Goal: Task Accomplishment & Management: Complete application form

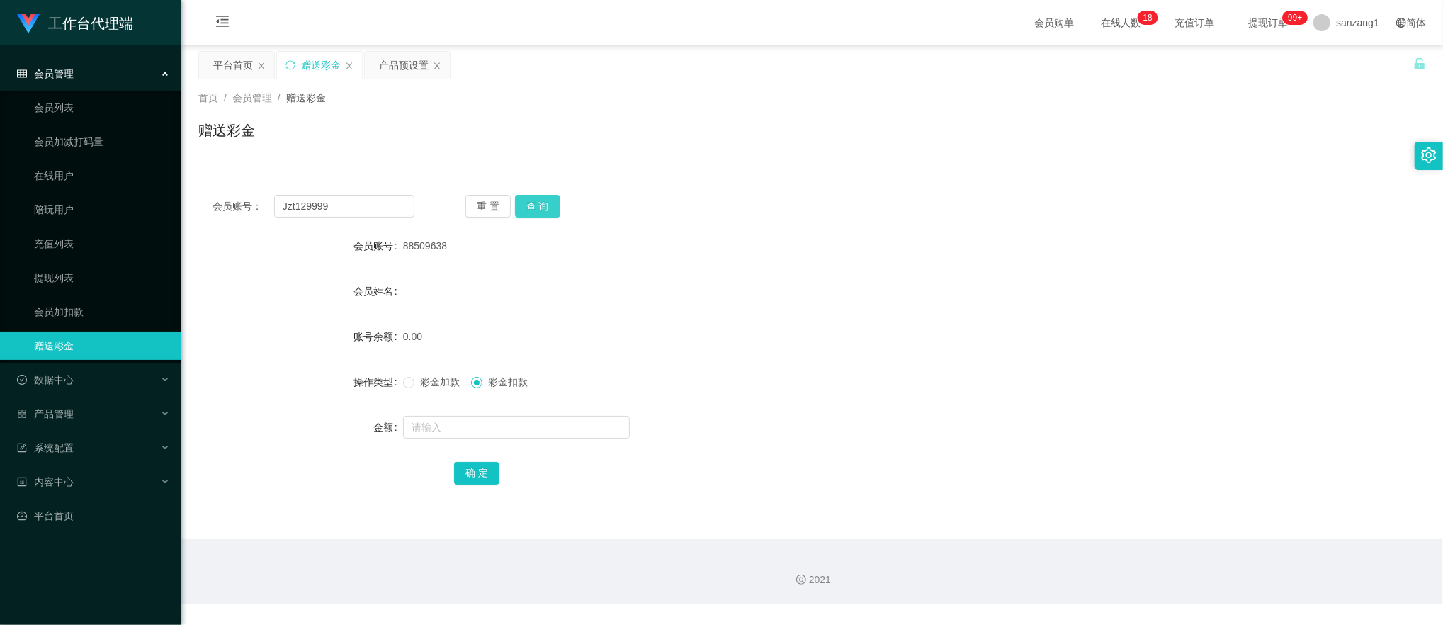
type input "Jzt129999"
click at [545, 204] on button "查 询" at bounding box center [537, 206] width 45 height 23
drag, startPoint x: 418, startPoint y: 381, endPoint x: 426, endPoint y: 421, distance: 40.4
click at [418, 383] on span "彩金加款" at bounding box center [439, 381] width 51 height 11
click at [426, 422] on input "text" at bounding box center [516, 427] width 227 height 23
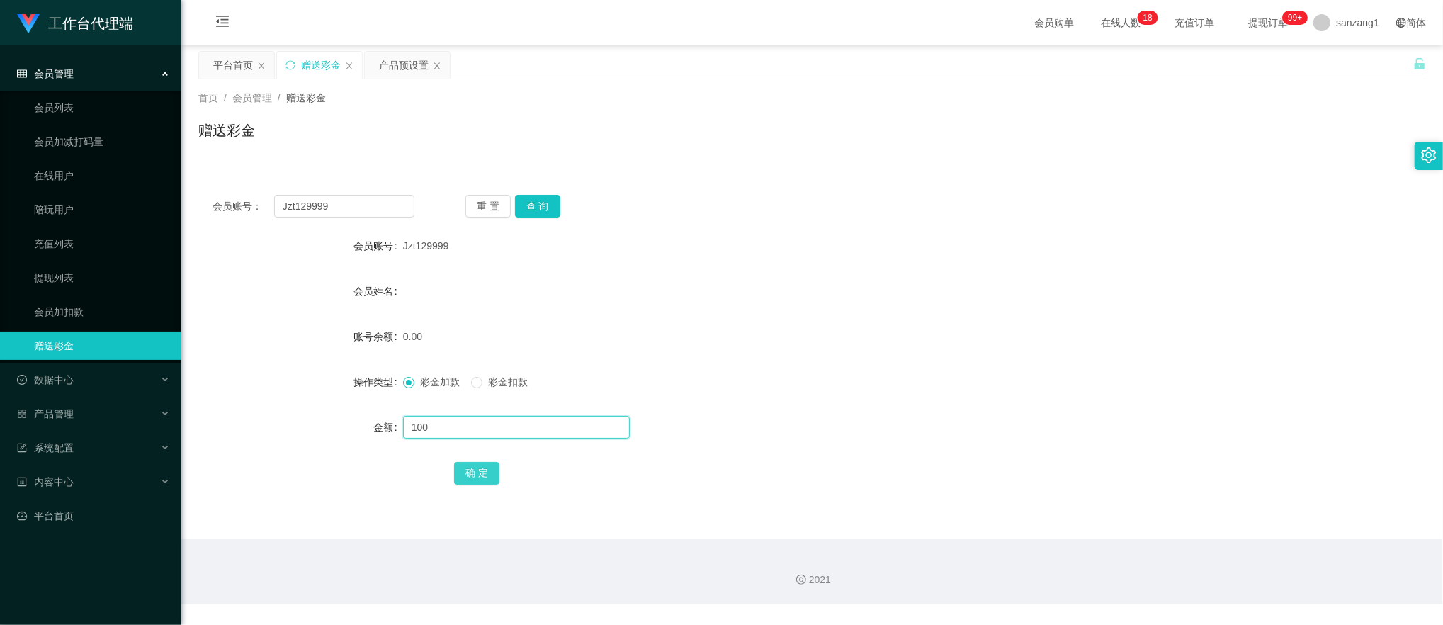
type input "100"
drag, startPoint x: 476, startPoint y: 468, endPoint x: 505, endPoint y: 448, distance: 35.6
click at [477, 468] on button "确 定" at bounding box center [476, 473] width 45 height 23
click at [412, 60] on div "产品预设置" at bounding box center [404, 65] width 50 height 27
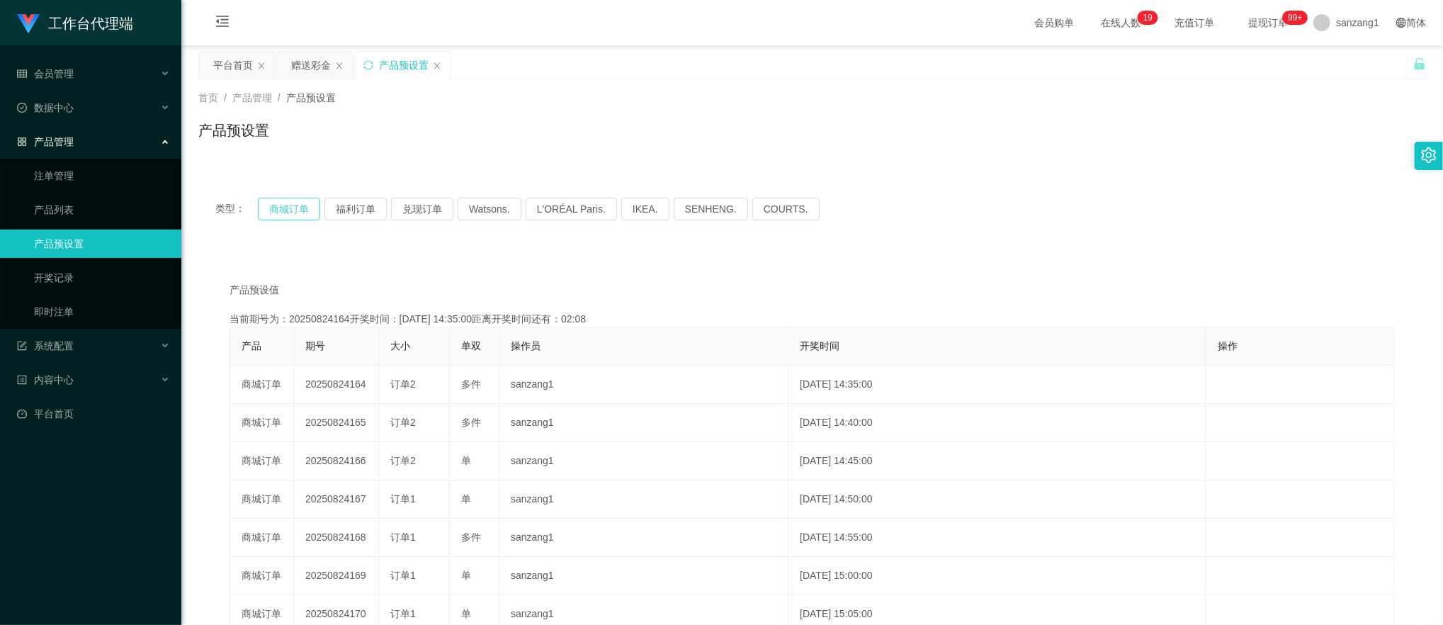
click at [289, 207] on button "商城订单" at bounding box center [289, 209] width 62 height 23
click at [289, 205] on button "商城订单" at bounding box center [289, 209] width 62 height 23
click at [313, 82] on div "首页 / 产品管理 / 产品预设置 / 产品预设置" at bounding box center [812, 121] width 1262 height 84
click at [313, 72] on div "赠送彩金" at bounding box center [311, 65] width 40 height 27
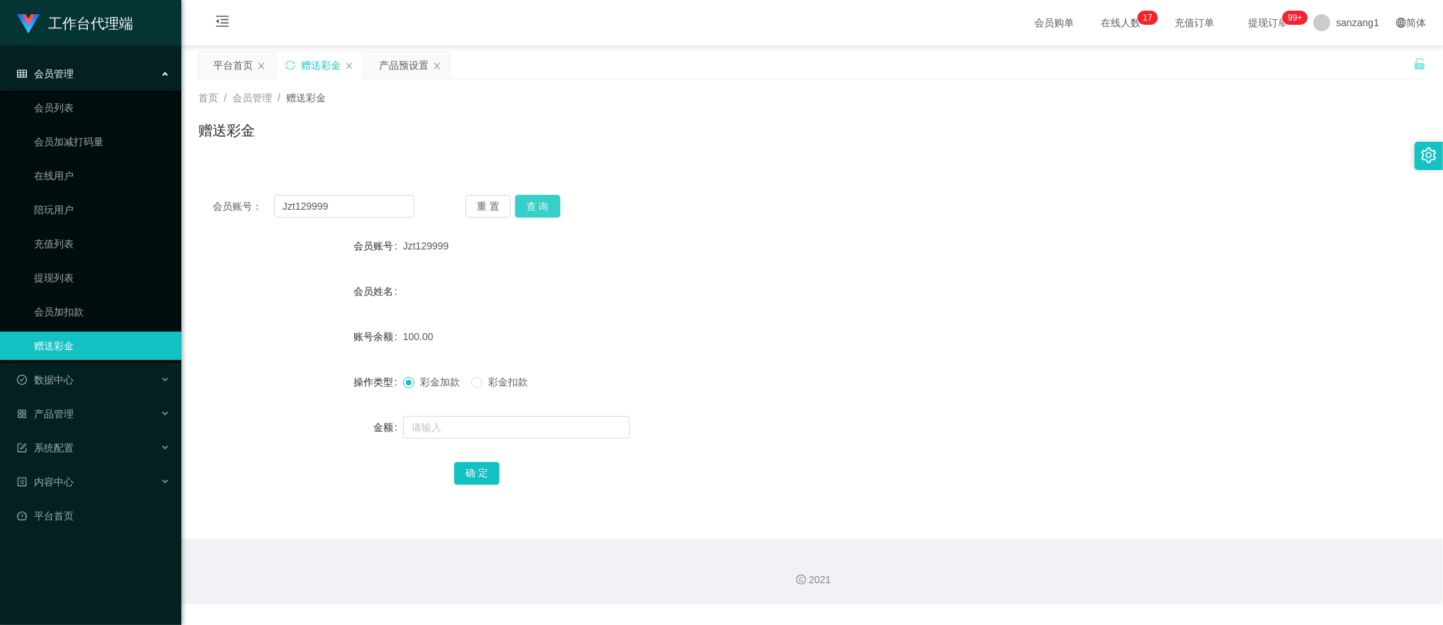
click at [541, 213] on button "查 询" at bounding box center [537, 206] width 45 height 23
click at [531, 196] on button "查 询" at bounding box center [537, 206] width 45 height 23
click at [541, 198] on button "查 询" at bounding box center [537, 206] width 45 height 23
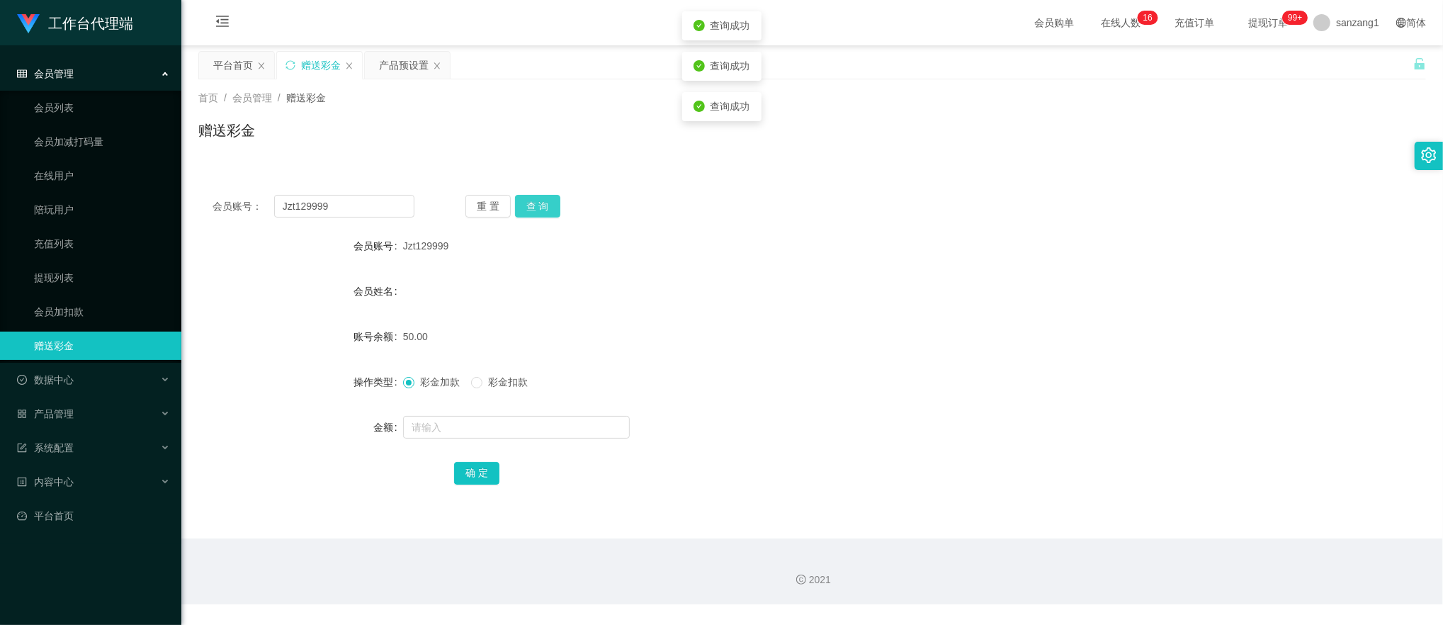
click at [541, 198] on button "查 询" at bounding box center [537, 206] width 45 height 23
click at [541, 198] on button "查 询" at bounding box center [545, 206] width 61 height 23
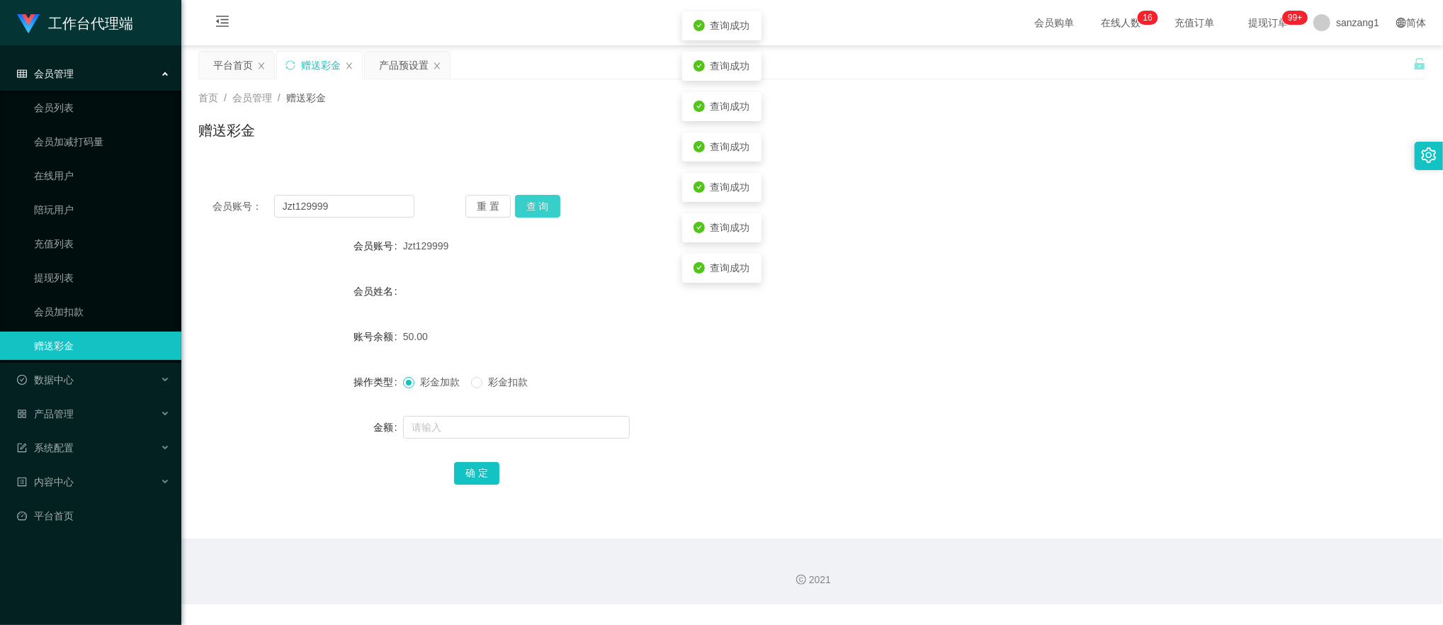
click at [541, 198] on button "查 询" at bounding box center [537, 206] width 45 height 23
click at [541, 198] on button "查 询" at bounding box center [545, 206] width 61 height 23
click at [528, 203] on button "查 询" at bounding box center [537, 206] width 45 height 23
click at [547, 205] on button "查 询" at bounding box center [537, 206] width 45 height 23
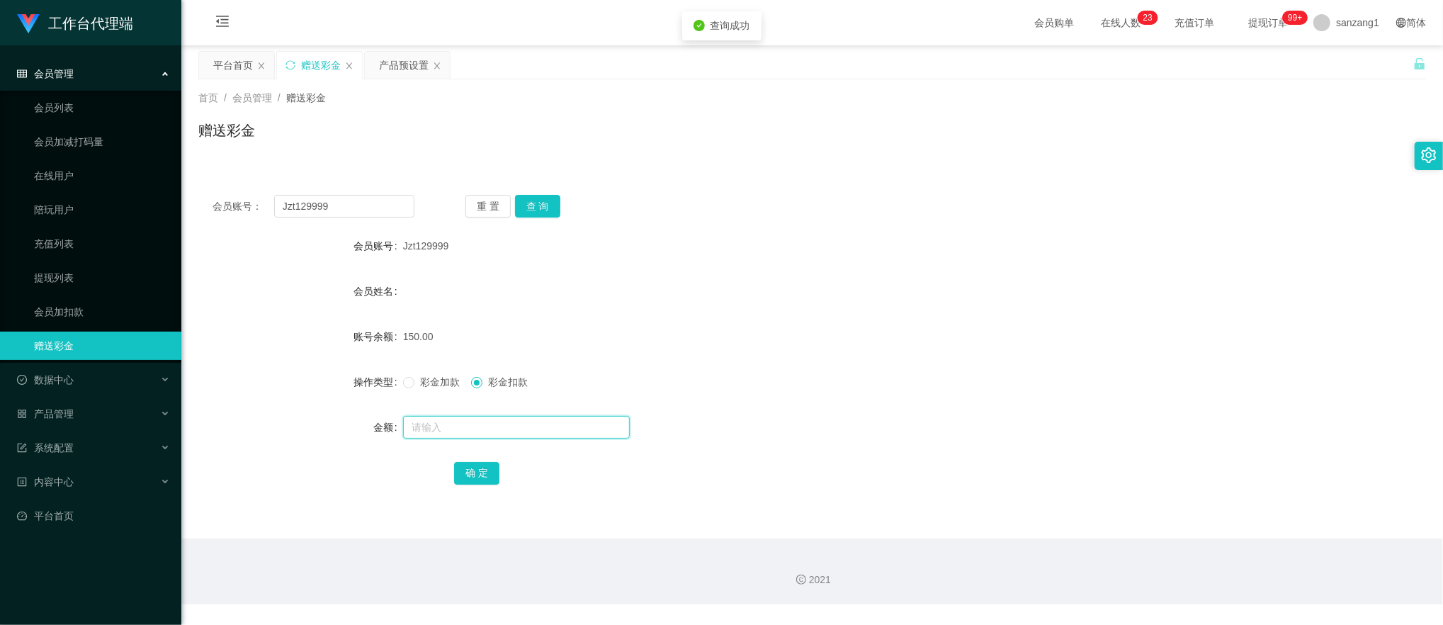
click at [435, 428] on input "text" at bounding box center [516, 427] width 227 height 23
type input "150"
click at [473, 474] on button "确 定" at bounding box center [476, 473] width 45 height 23
drag, startPoint x: 371, startPoint y: 207, endPoint x: 123, endPoint y: 167, distance: 251.8
click at [123, 167] on section "工作台代理端 会员管理 会员列表 会员加减打码量 在线用户 陪玩用户 充值列表 提现列表 会员加扣款 赠送彩金 数据中心 员工统计 团队统计 产品管理 注单管…" at bounding box center [721, 302] width 1443 height 604
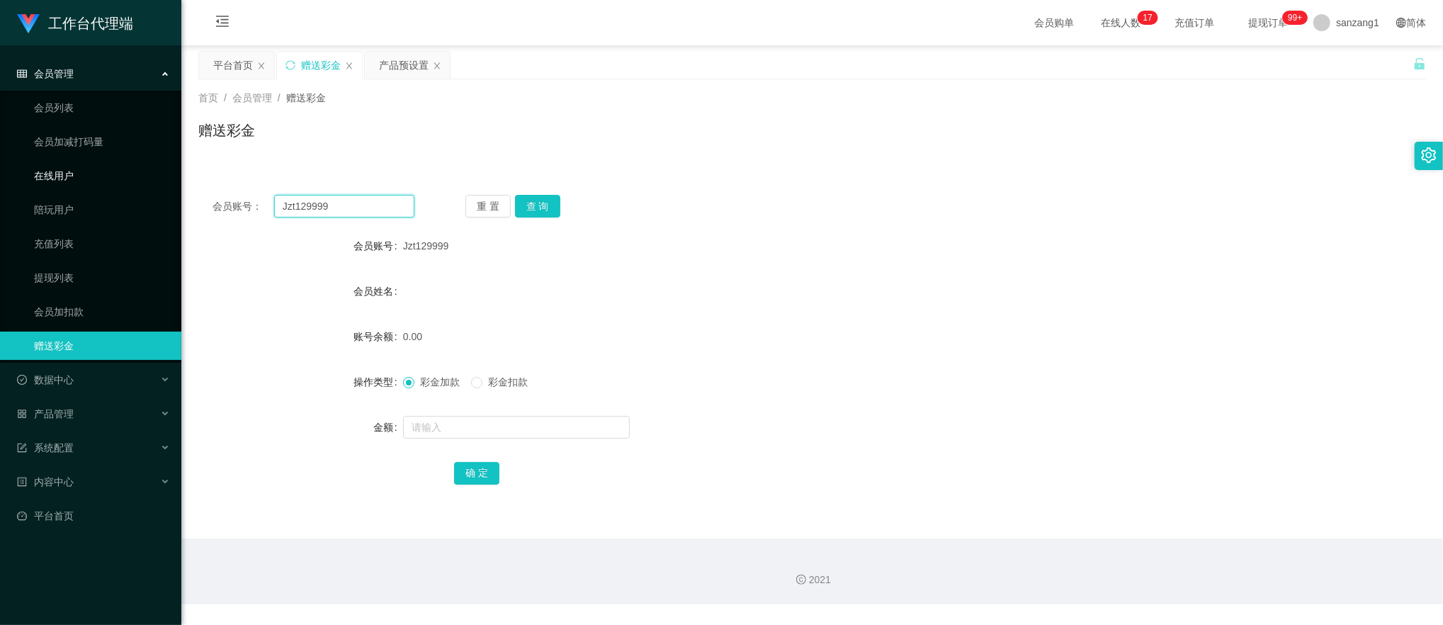
paste input "65855781"
click at [537, 211] on button "查 询" at bounding box center [537, 206] width 45 height 23
drag, startPoint x: 367, startPoint y: 208, endPoint x: 145, endPoint y: 170, distance: 225.6
click at [92, 170] on section "工作台代理端 会员管理 会员列表 会员加减打码量 在线用户 陪玩用户 充值列表 提现列表 会员加扣款 赠送彩金 数据中心 员工统计 团队统计 产品管理 注单管…" at bounding box center [721, 302] width 1443 height 604
click at [533, 204] on button "查 询" at bounding box center [537, 206] width 45 height 23
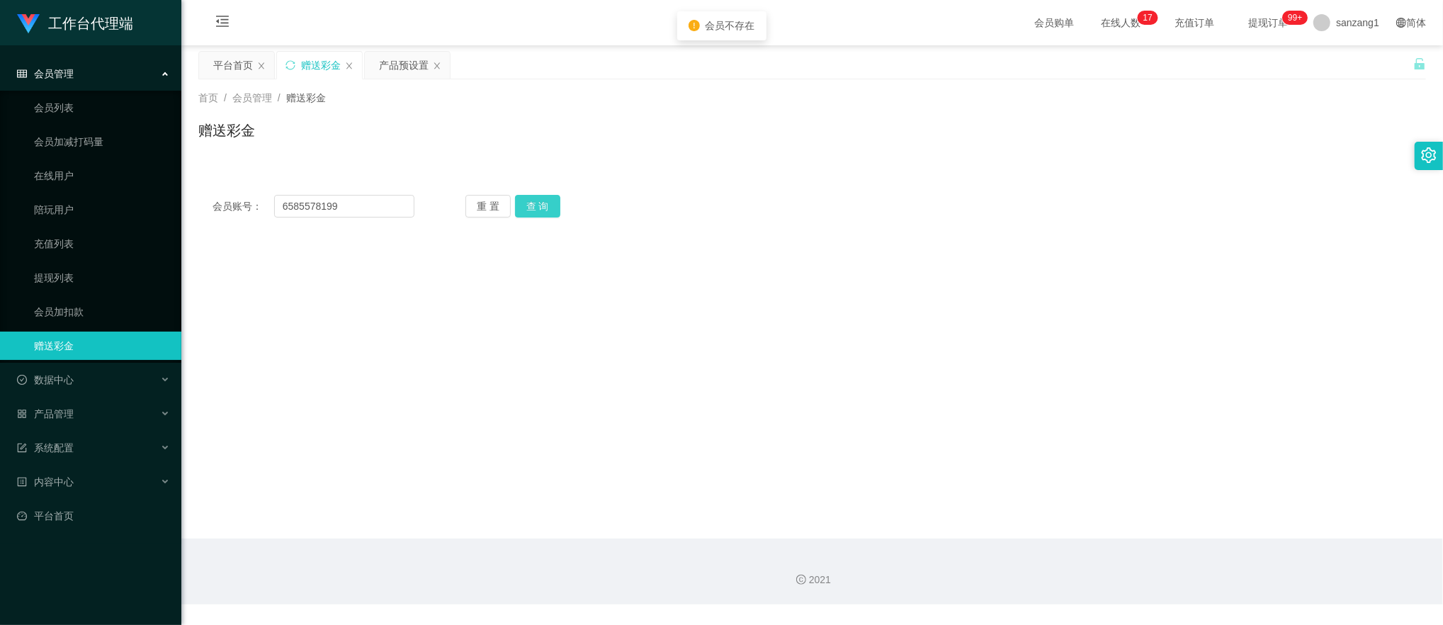
click at [533, 204] on button "查 询" at bounding box center [537, 206] width 45 height 23
drag, startPoint x: 317, startPoint y: 202, endPoint x: 162, endPoint y: 176, distance: 158.0
click at [159, 179] on section "工作台代理端 会员管理 会员列表 会员加减打码量 在线用户 陪玩用户 充值列表 提现列表 会员加扣款 赠送彩金 数据中心 员工统计 团队统计 产品管理 注单管…" at bounding box center [721, 302] width 1443 height 604
paste input "Jzt1299"
click at [555, 202] on button "查 询" at bounding box center [537, 206] width 45 height 23
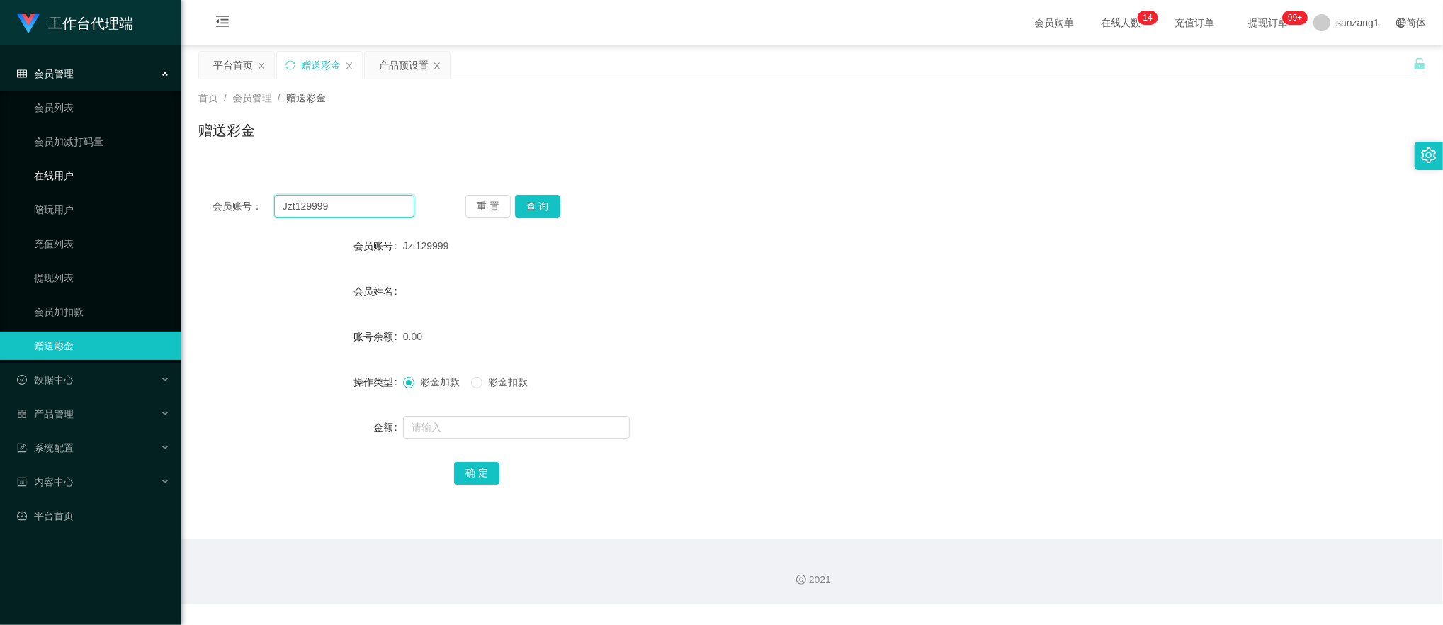
drag, startPoint x: 366, startPoint y: 201, endPoint x: 204, endPoint y: 185, distance: 163.0
click at [40, 176] on section "工作台代理端 会员管理 会员列表 会员加减打码量 在线用户 陪玩用户 充值列表 提现列表 会员加扣款 赠送彩金 数据中心 员工统计 团队统计 产品管理 注单管…" at bounding box center [721, 302] width 1443 height 604
paste input "65855781"
type input "6585578199"
click at [536, 203] on button "查 询" at bounding box center [537, 206] width 45 height 23
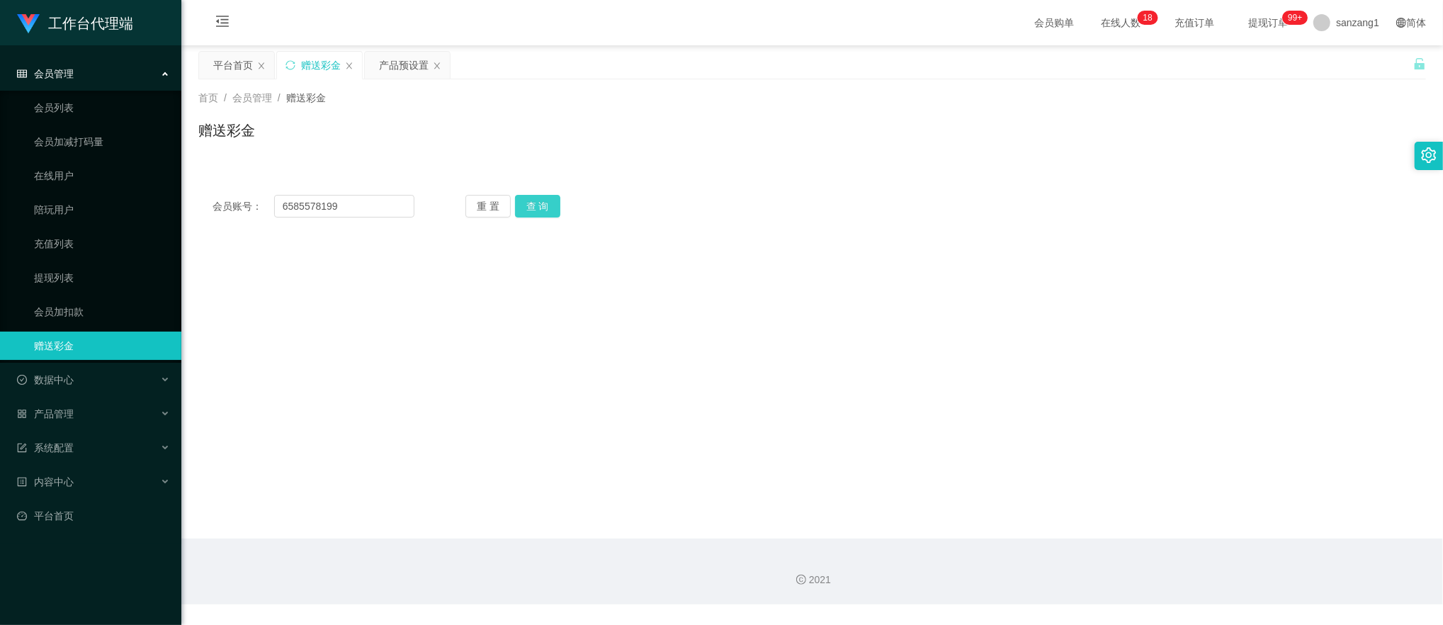
click at [530, 199] on button "查 询" at bounding box center [537, 206] width 45 height 23
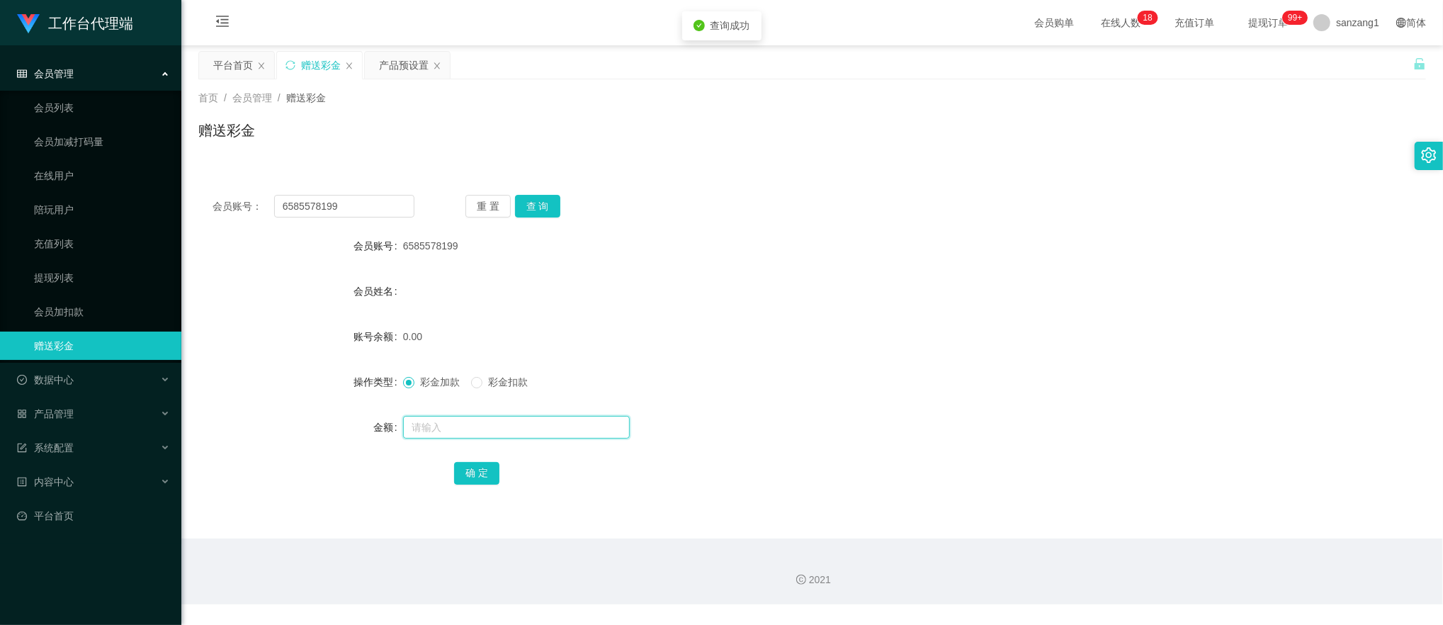
click at [432, 429] on input "text" at bounding box center [516, 427] width 227 height 23
type input "100"
click at [476, 471] on button "确 定" at bounding box center [476, 473] width 45 height 23
click at [421, 66] on div "产品预设置" at bounding box center [404, 65] width 50 height 27
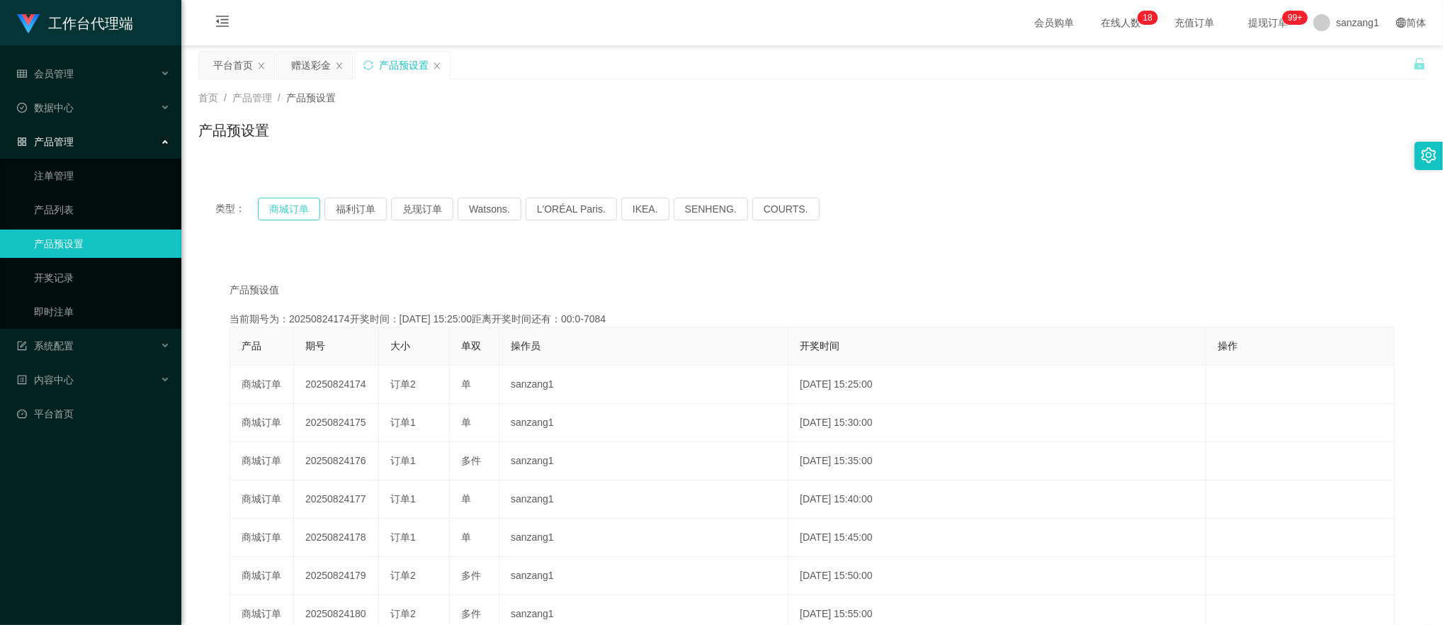
click at [298, 208] on button "商城订单" at bounding box center [289, 209] width 62 height 23
click at [295, 208] on button "商城订单" at bounding box center [289, 209] width 62 height 23
click at [306, 66] on div "赠送彩金" at bounding box center [311, 65] width 40 height 27
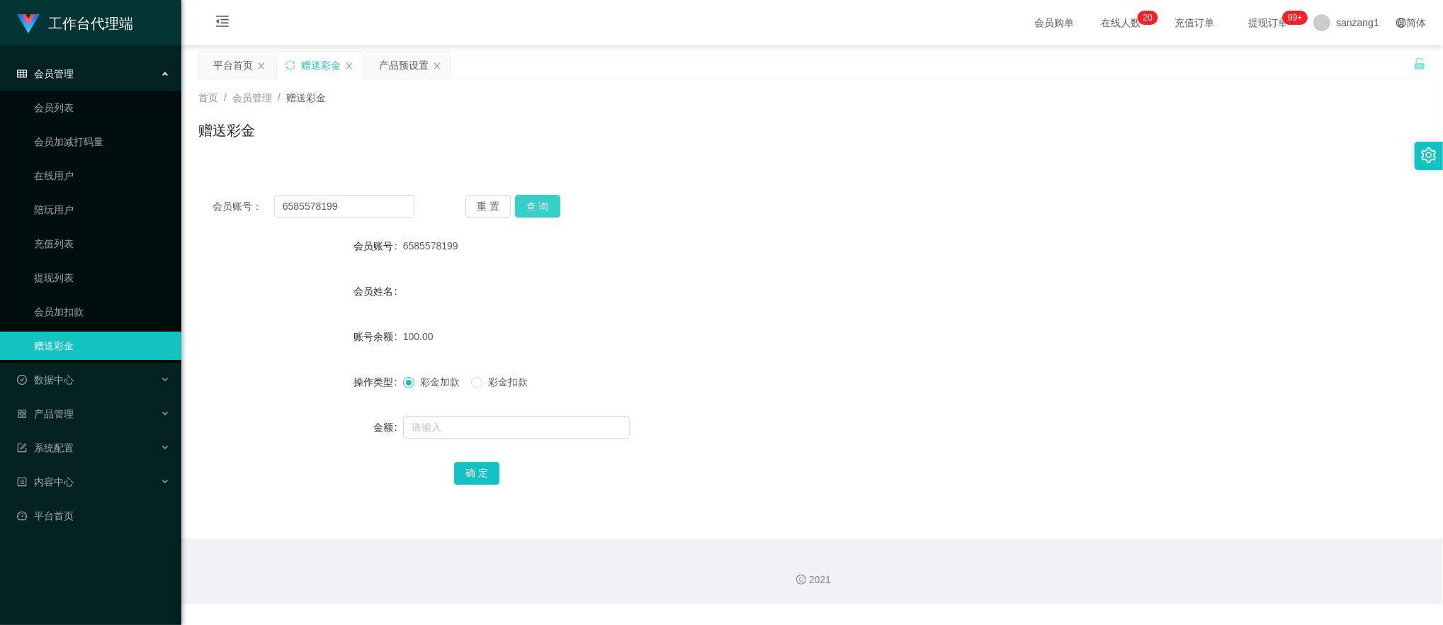
click at [528, 207] on button "查 询" at bounding box center [537, 206] width 45 height 23
click at [528, 207] on button "查 询" at bounding box center [545, 206] width 61 height 23
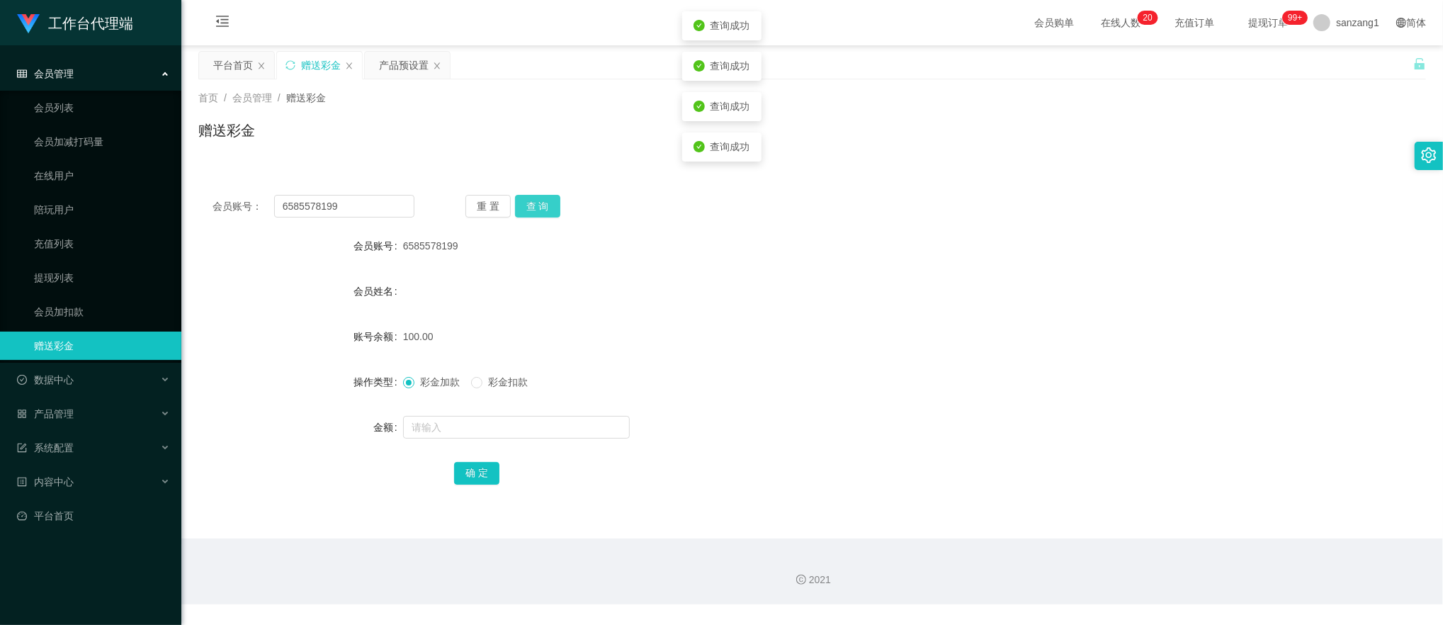
click at [528, 207] on button "查 询" at bounding box center [537, 206] width 45 height 23
click at [536, 201] on button "查 询" at bounding box center [537, 206] width 45 height 23
click at [536, 201] on button "查 询" at bounding box center [545, 206] width 61 height 23
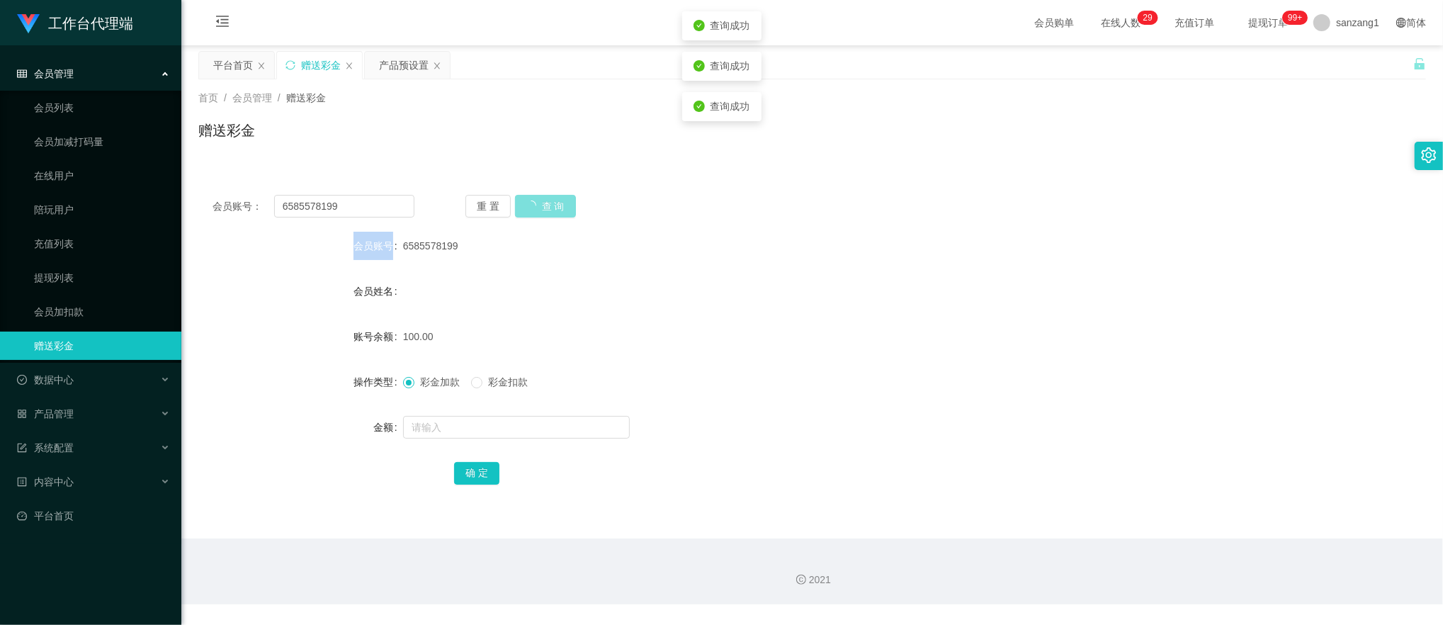
click at [536, 201] on div "重 置 查 询" at bounding box center [566, 206] width 202 height 23
click at [536, 201] on button "查 询" at bounding box center [537, 206] width 45 height 23
click at [536, 201] on div "重 置 查 询" at bounding box center [566, 206] width 202 height 23
click at [536, 201] on button "查 询" at bounding box center [537, 206] width 45 height 23
click at [536, 201] on div "重 置 查 询" at bounding box center [566, 206] width 202 height 23
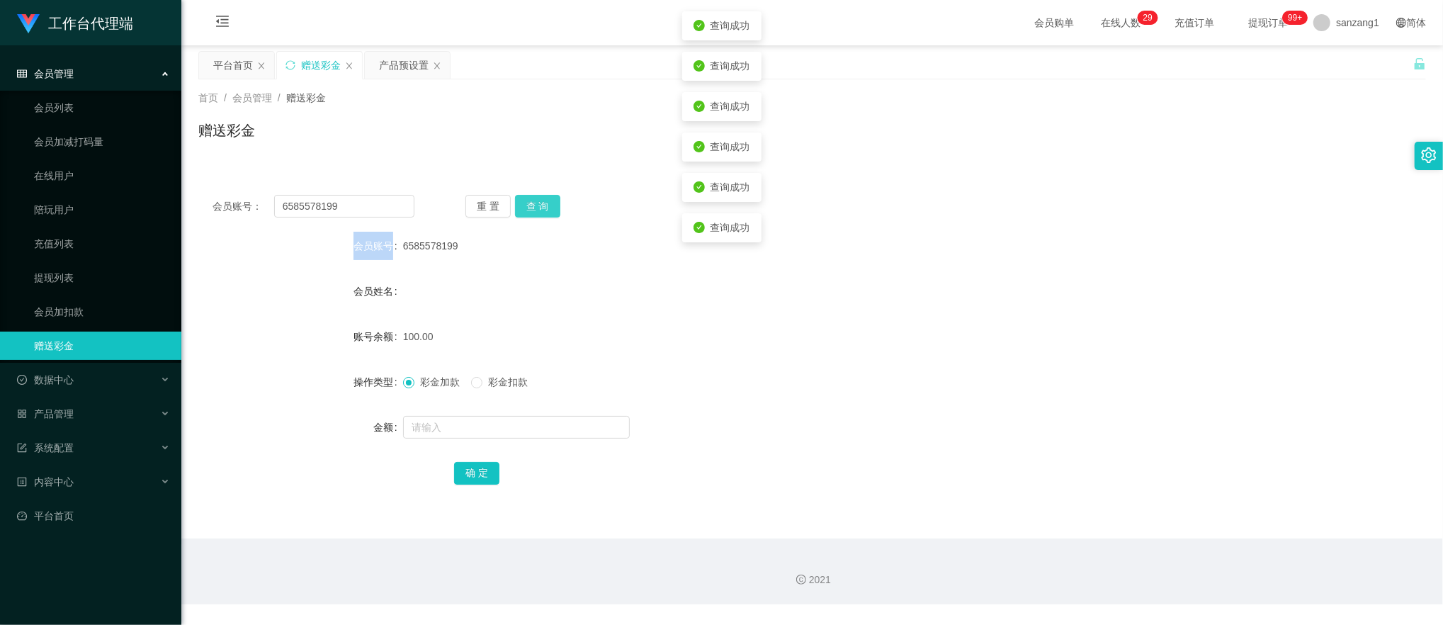
click at [536, 201] on button "查 询" at bounding box center [537, 206] width 45 height 23
click at [536, 201] on div "重 置 查 询" at bounding box center [566, 206] width 202 height 23
click at [531, 203] on button "查 询" at bounding box center [537, 206] width 45 height 23
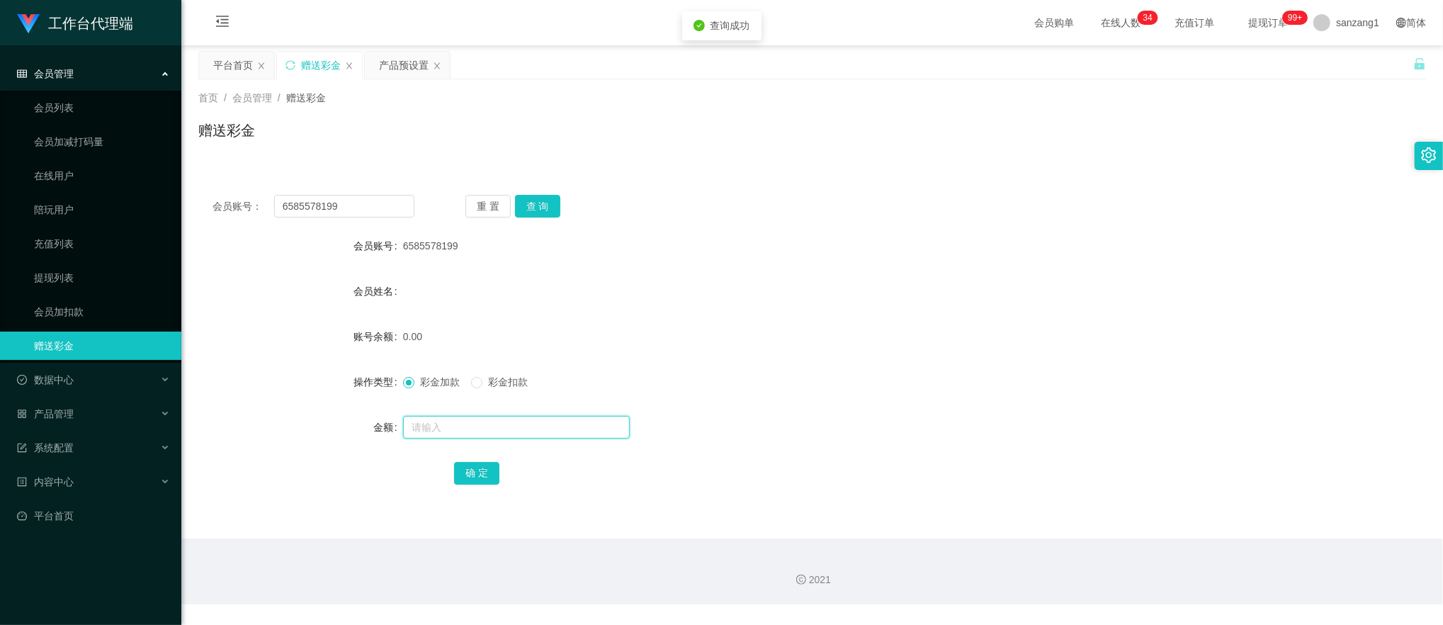
click at [429, 417] on input "text" at bounding box center [516, 427] width 227 height 23
click at [411, 420] on input "text" at bounding box center [516, 427] width 227 height 23
type input "150"
click at [465, 468] on button "确 定" at bounding box center [476, 473] width 45 height 23
click at [536, 208] on button "查 询" at bounding box center [537, 206] width 45 height 23
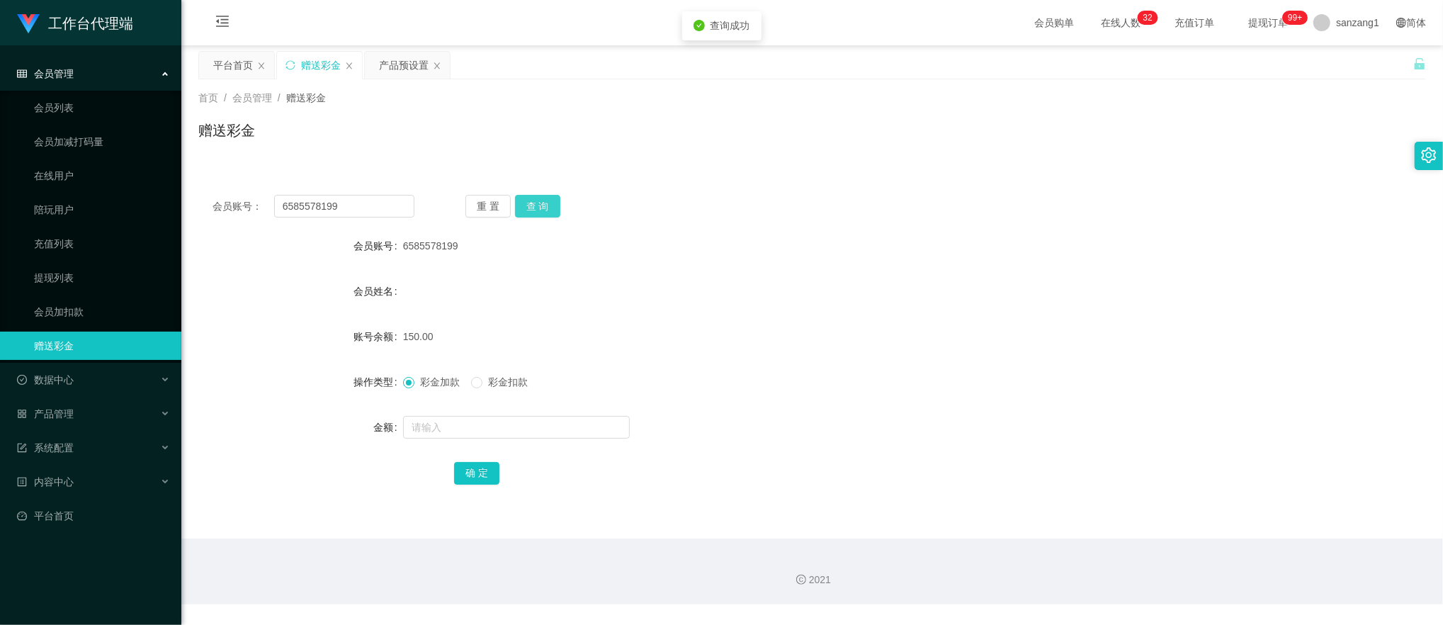
click at [536, 208] on button "查 询" at bounding box center [537, 206] width 45 height 23
click at [550, 200] on button "查 询" at bounding box center [537, 206] width 45 height 23
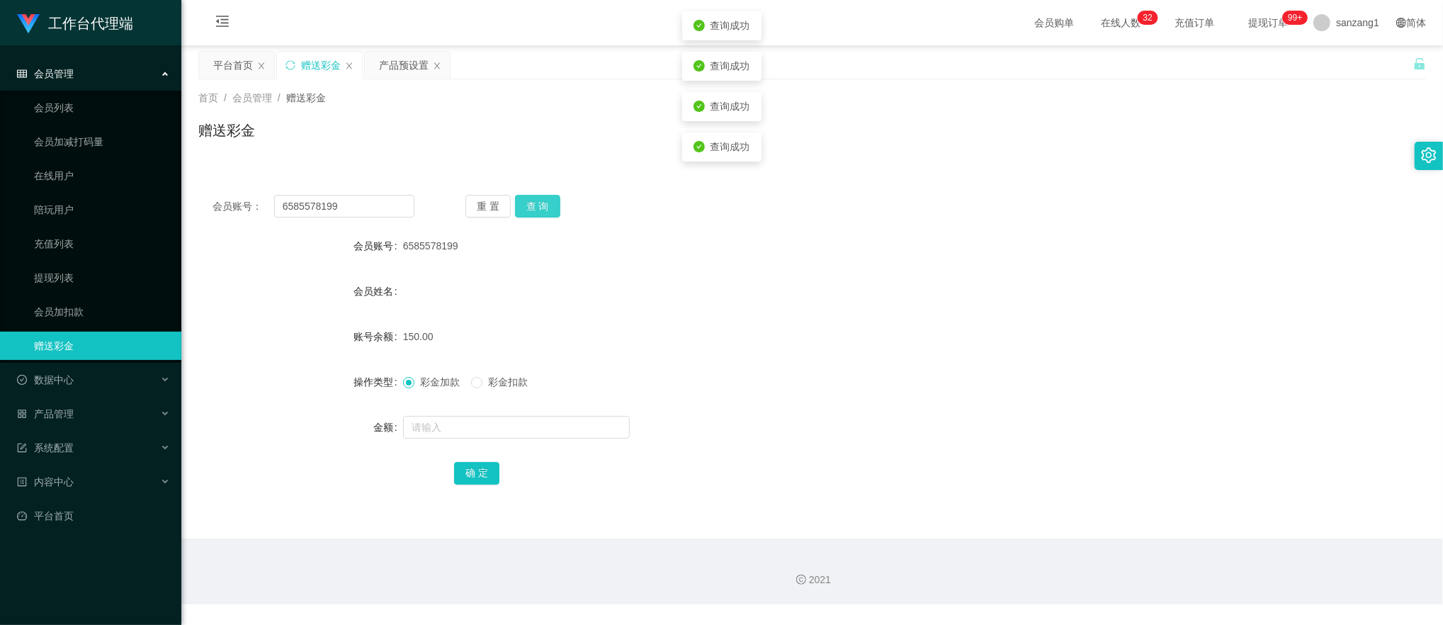
click at [550, 200] on button "查 询" at bounding box center [537, 206] width 45 height 23
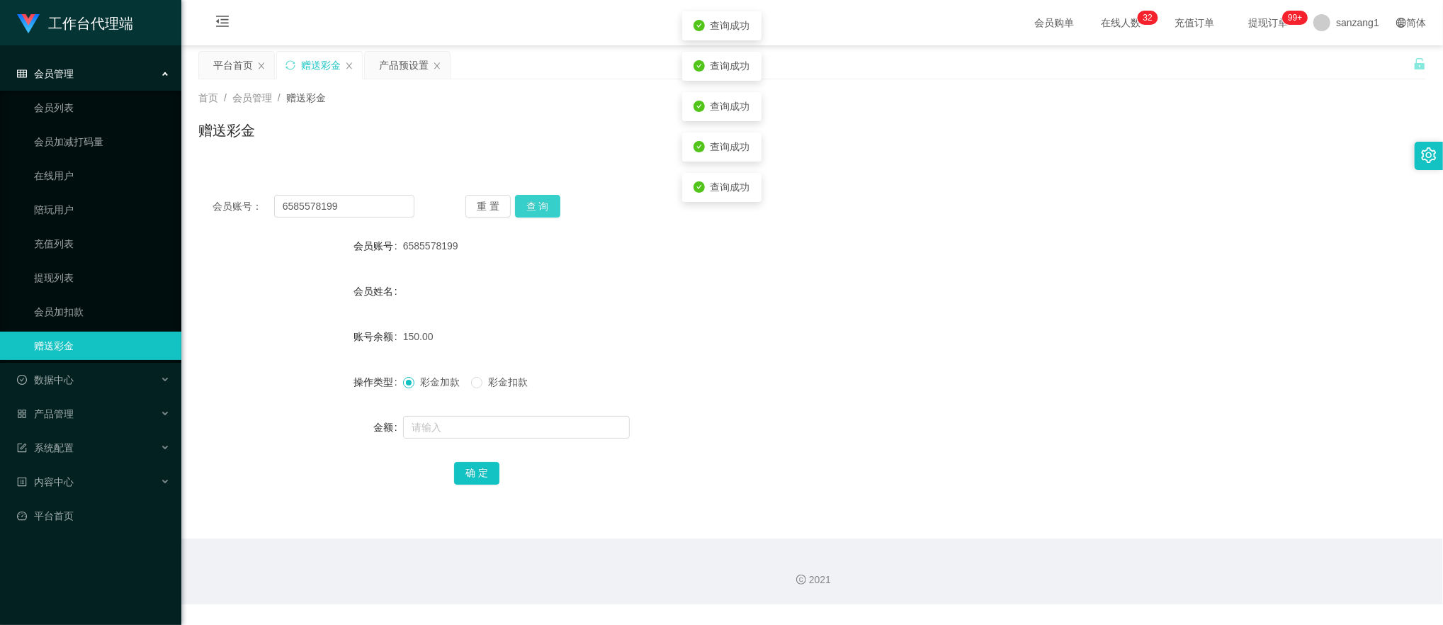
click at [550, 200] on button "查 询" at bounding box center [537, 206] width 45 height 23
click at [550, 198] on button "查 询" at bounding box center [537, 206] width 45 height 23
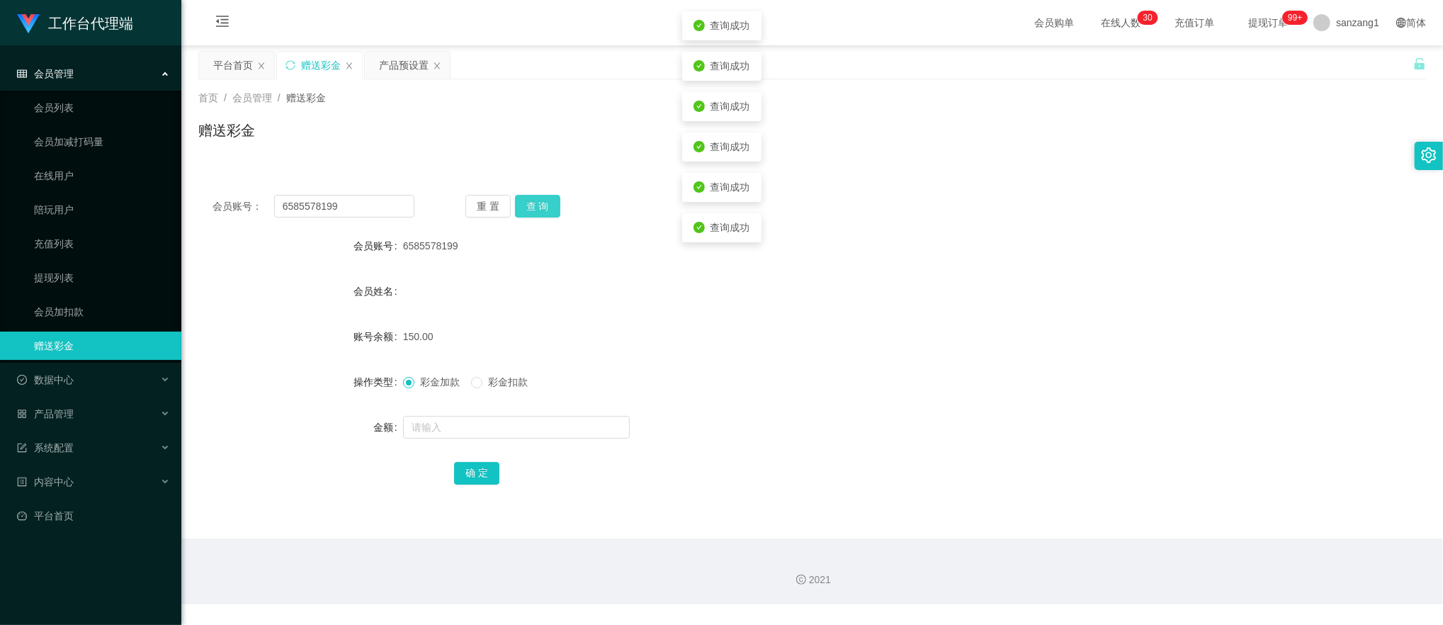
click at [550, 198] on button "查 询" at bounding box center [537, 206] width 45 height 23
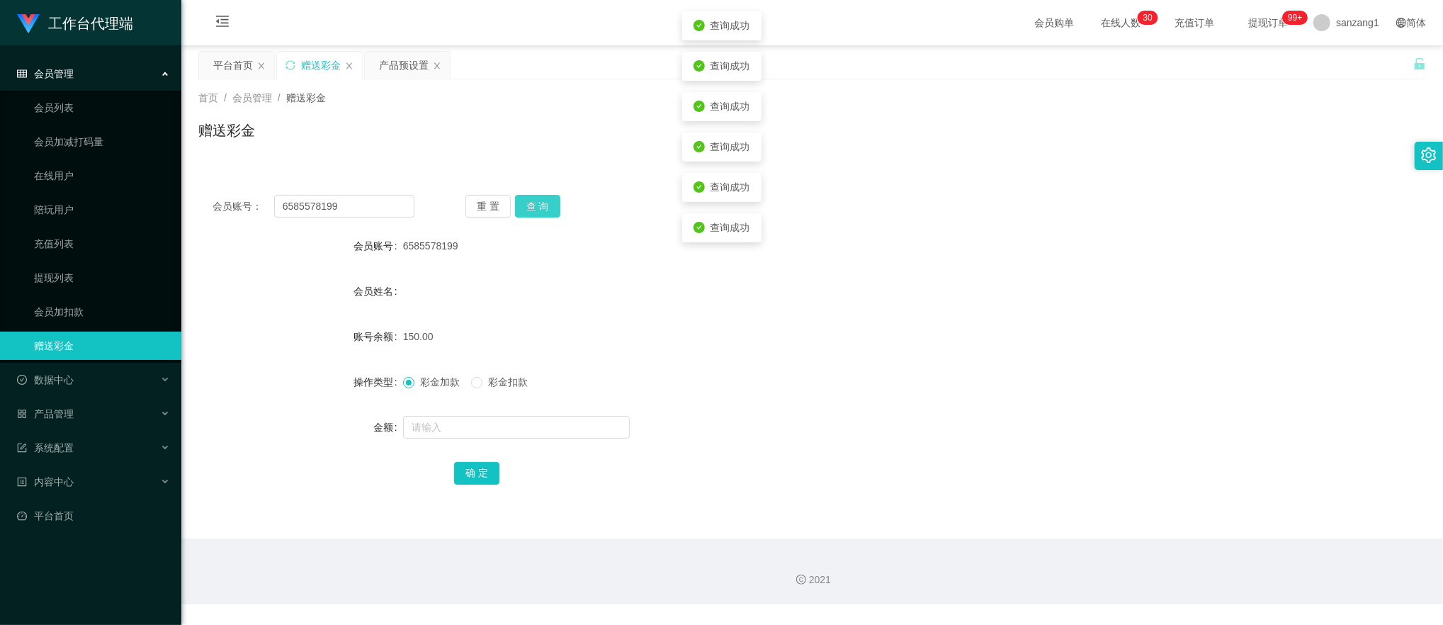
click at [550, 198] on button "查 询" at bounding box center [537, 206] width 45 height 23
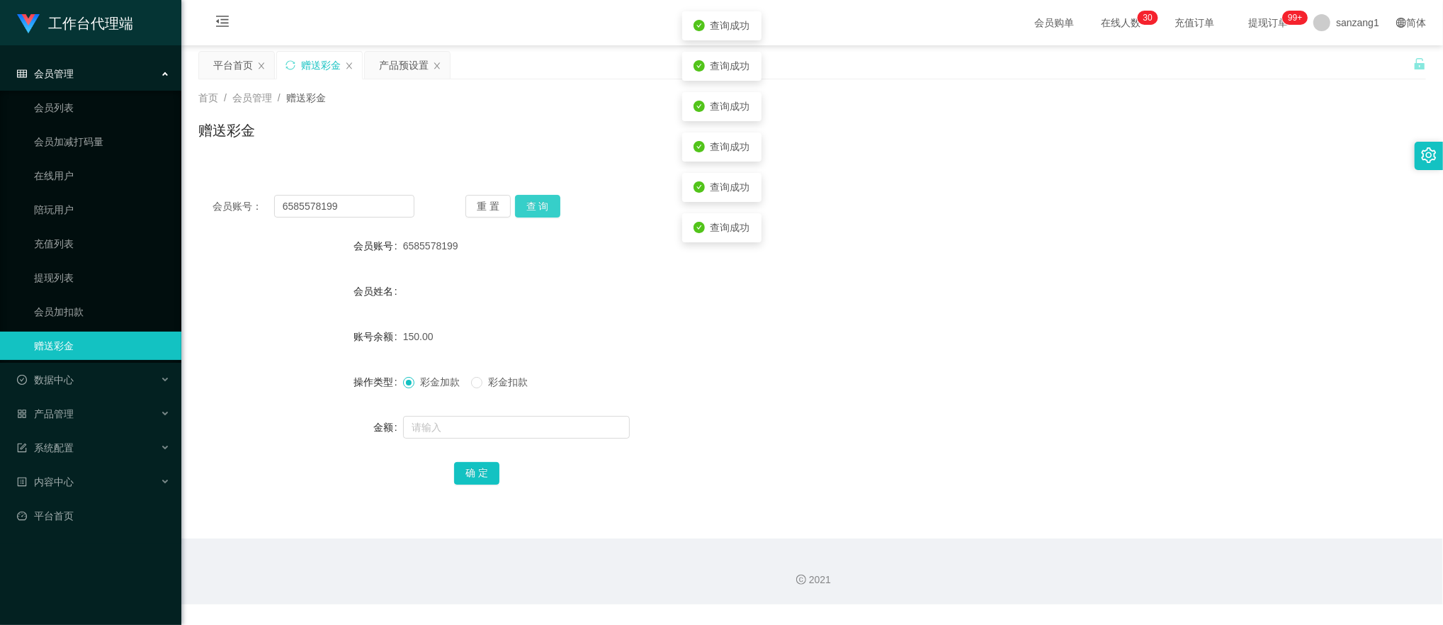
click at [550, 198] on button "查 询" at bounding box center [537, 206] width 45 height 23
click at [550, 193] on div "会员账号： 6585578199 重 置 查 询 会员账号 6585578199 会员姓名 账号余额 150.00 操作类型 彩金加款 彩金扣款 金额 确 定" at bounding box center [812, 349] width 1228 height 337
click at [537, 202] on button "查 询" at bounding box center [537, 206] width 45 height 23
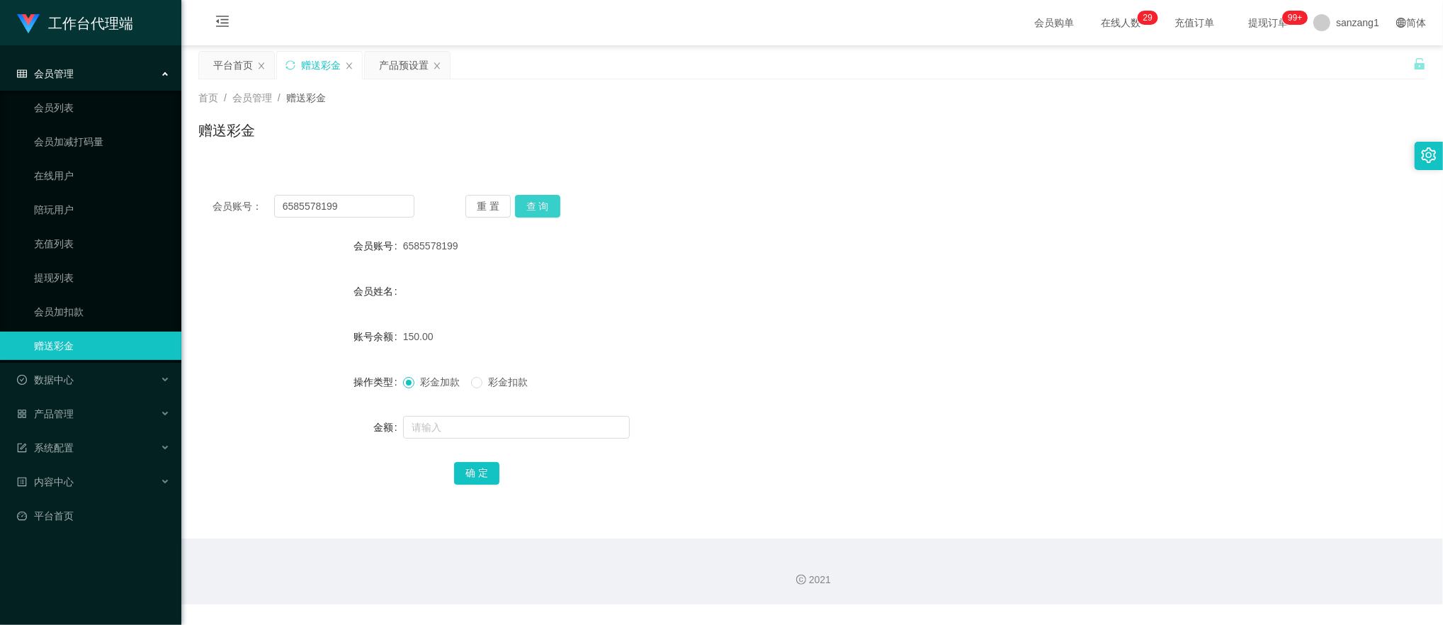
click at [538, 203] on button "查 询" at bounding box center [537, 206] width 45 height 23
click at [538, 203] on button "查 询" at bounding box center [545, 206] width 61 height 23
click at [554, 208] on button "查 询" at bounding box center [537, 206] width 45 height 23
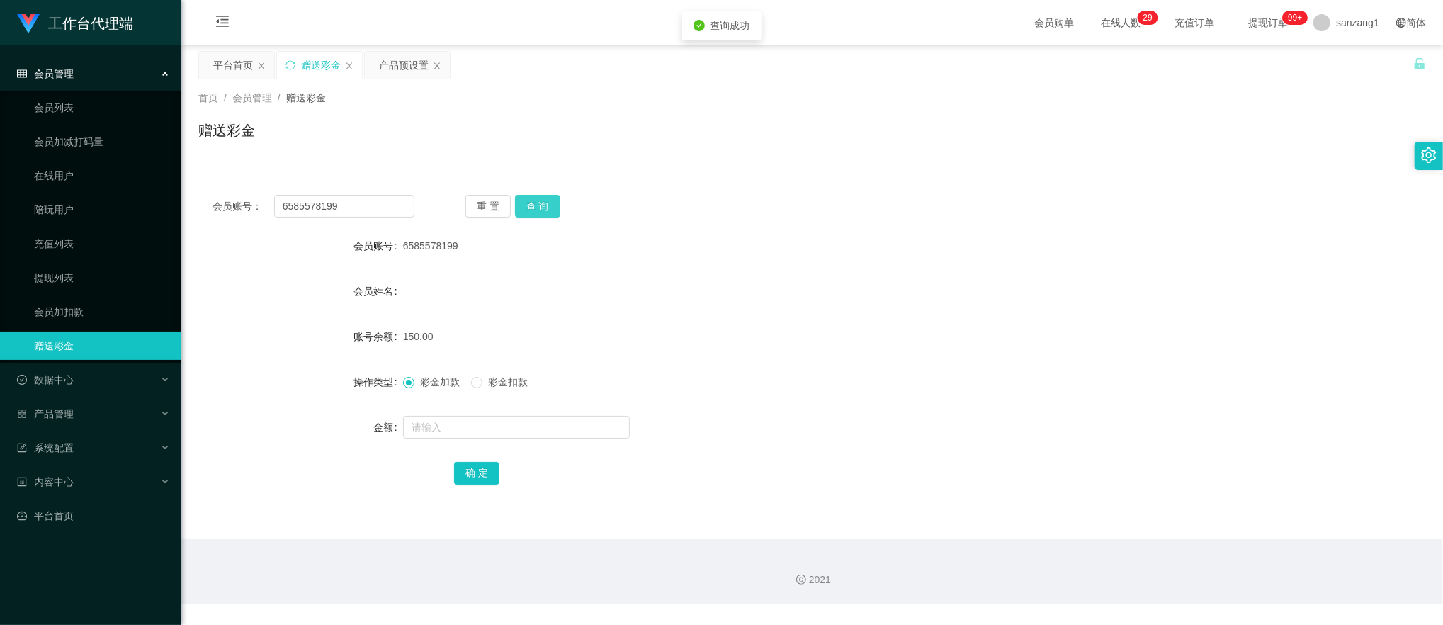
click at [554, 208] on button "查 询" at bounding box center [537, 206] width 45 height 23
click at [528, 208] on button "查 询" at bounding box center [537, 206] width 45 height 23
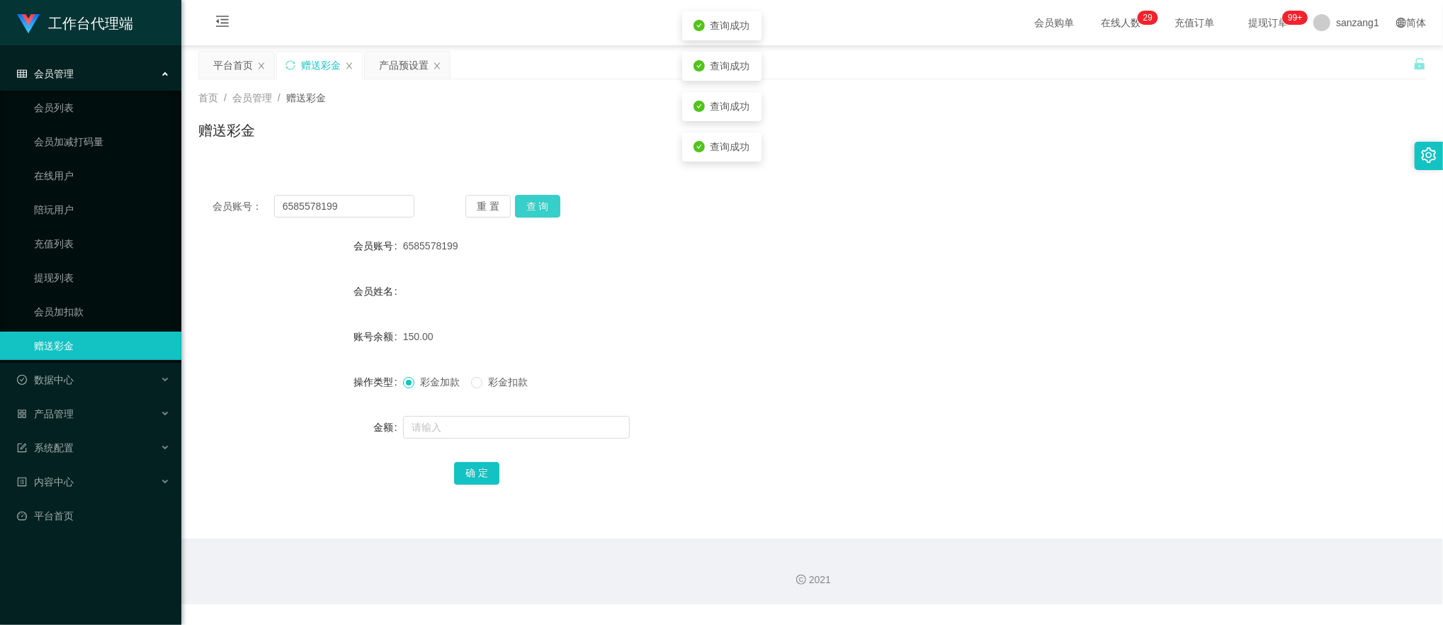
click at [528, 208] on button "查 询" at bounding box center [537, 206] width 45 height 23
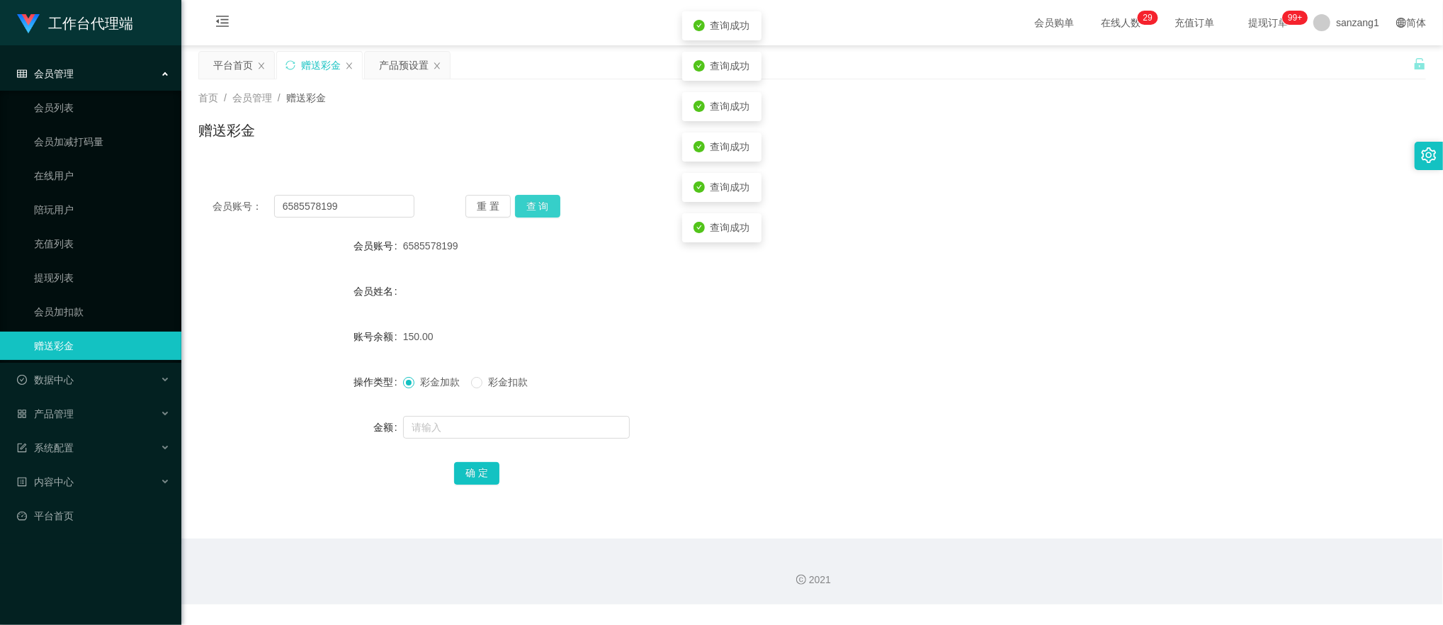
click at [528, 208] on button "查 询" at bounding box center [537, 206] width 45 height 23
click at [534, 205] on button "查 询" at bounding box center [537, 206] width 45 height 23
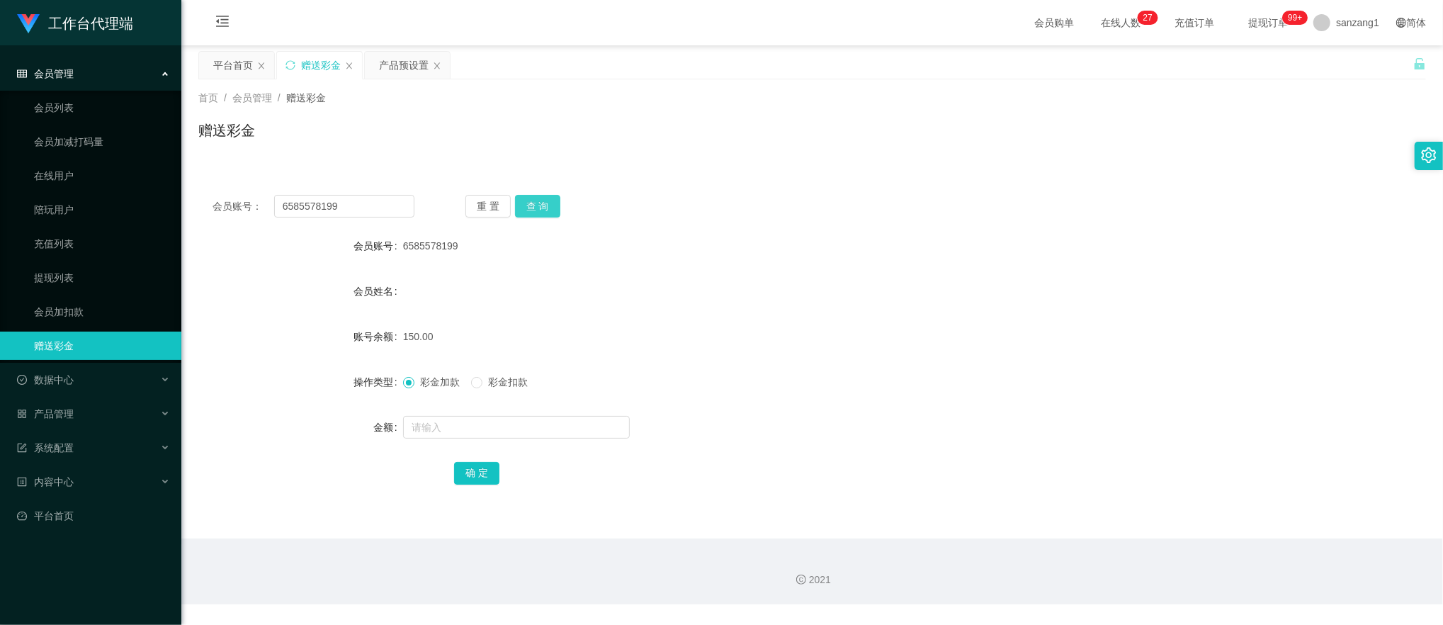
click at [537, 196] on button "查 询" at bounding box center [537, 206] width 45 height 23
click at [439, 431] on input "text" at bounding box center [516, 427] width 227 height 23
type input "150"
click at [474, 465] on button "确 定" at bounding box center [476, 473] width 45 height 23
